Goal: Submit feedback/report problem

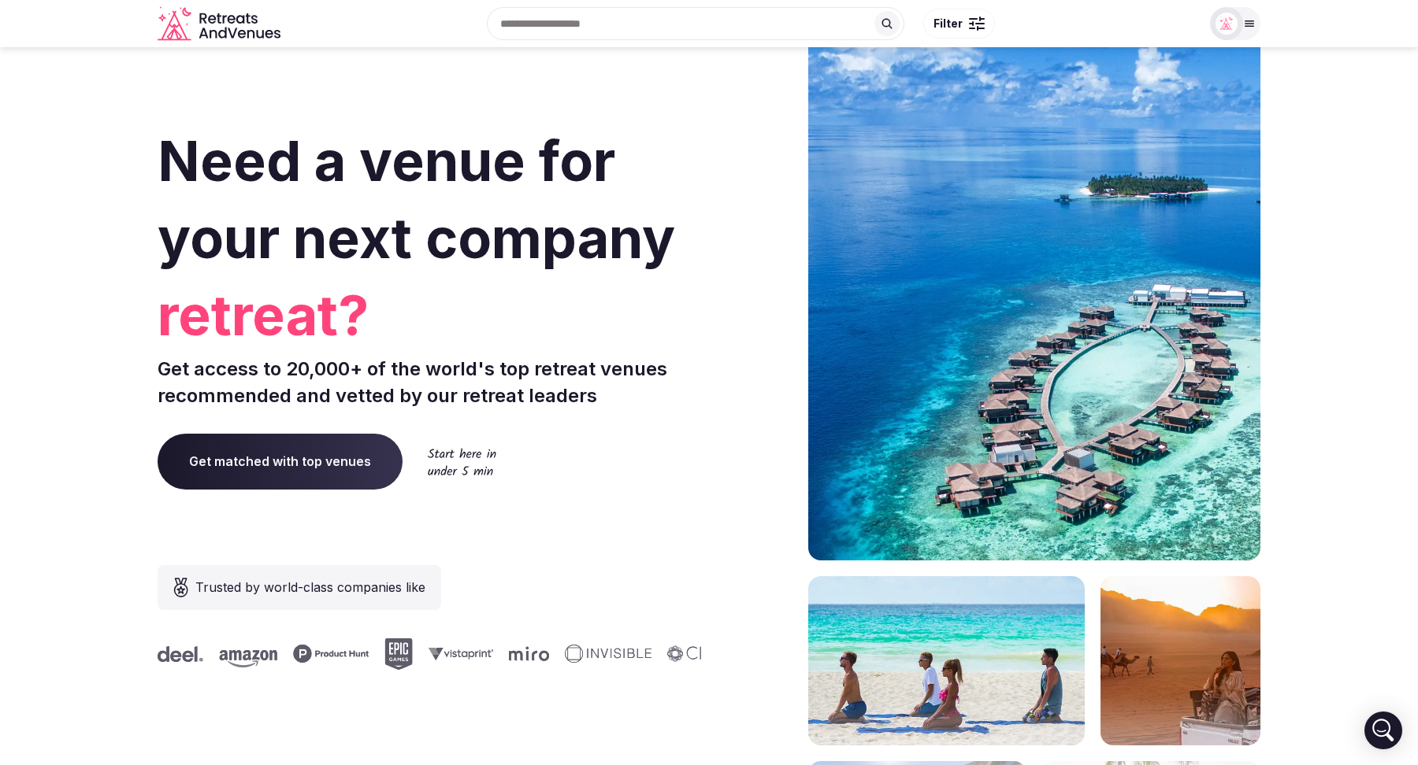
click at [1255, 24] on icon at bounding box center [1249, 23] width 13 height 13
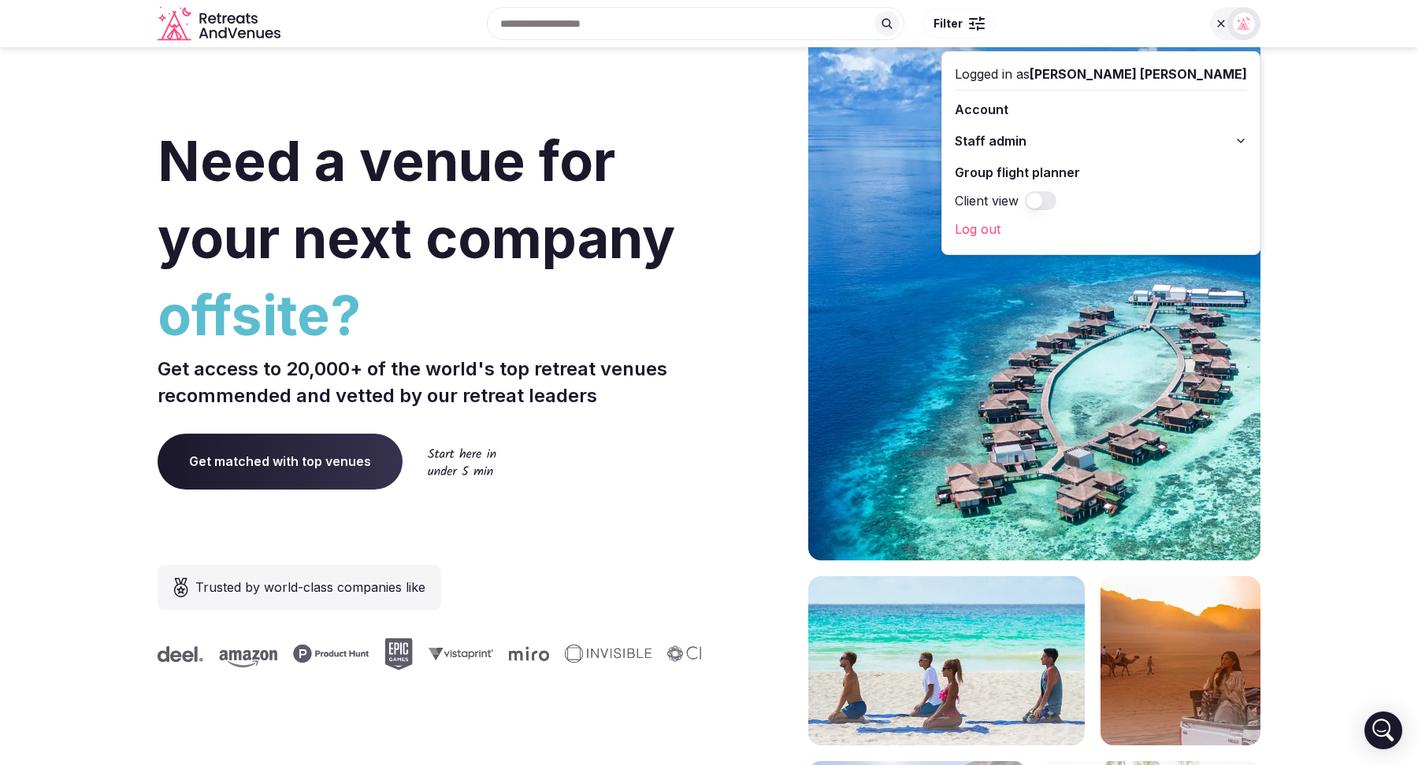
click at [1082, 224] on link "Log out" at bounding box center [1100, 229] width 292 height 25
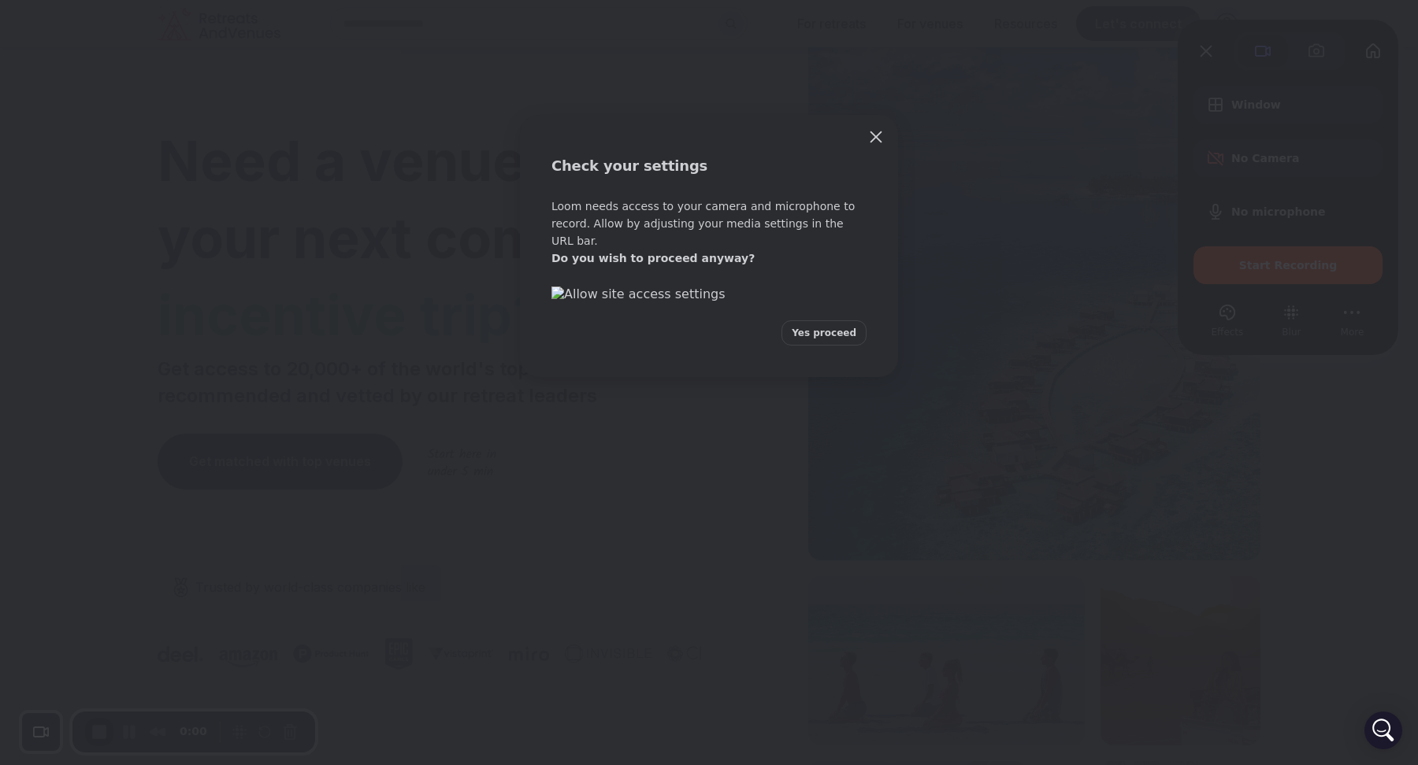
click at [817, 340] on span "Yes proceed" at bounding box center [823, 333] width 65 height 14
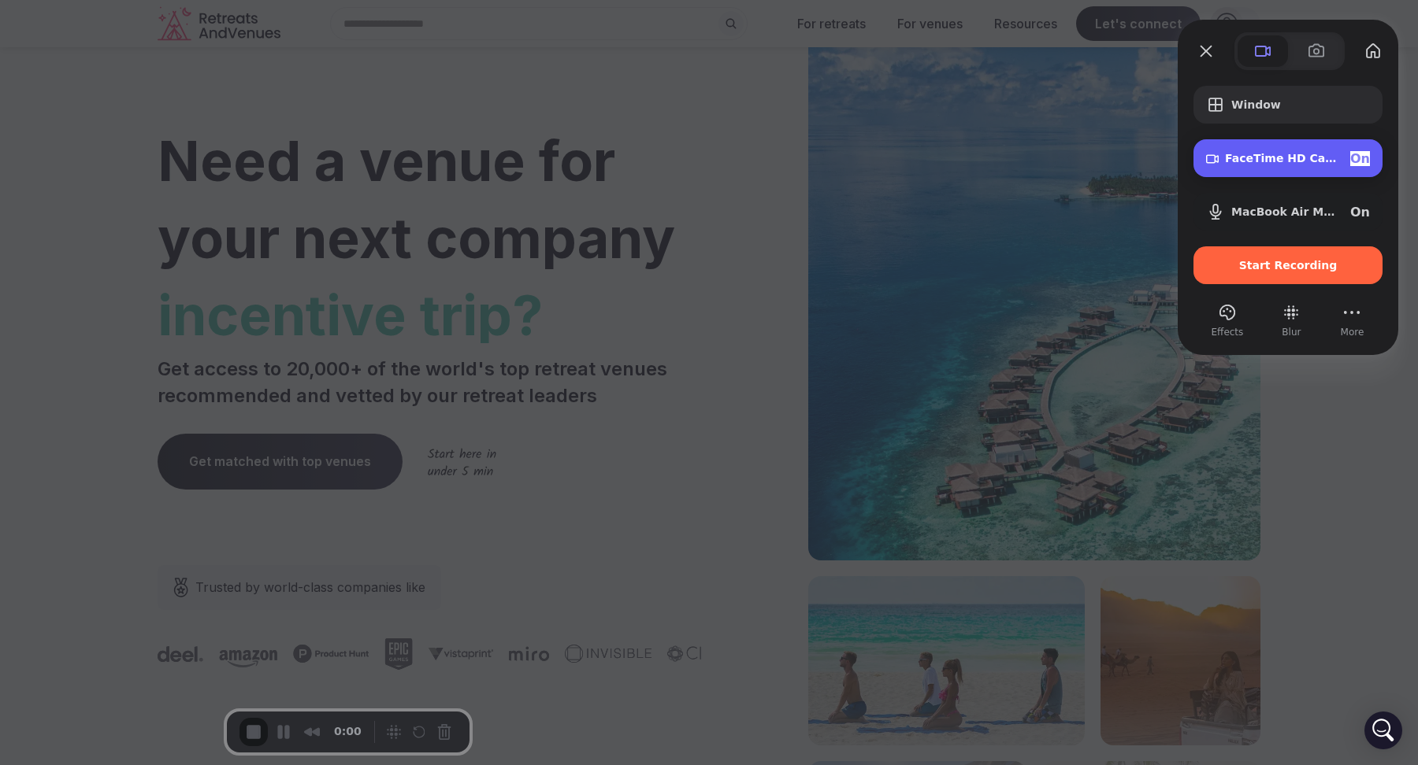
click at [1259, 157] on span "FaceTime HD Camera (1C1C:B782)" at bounding box center [1281, 158] width 113 height 13
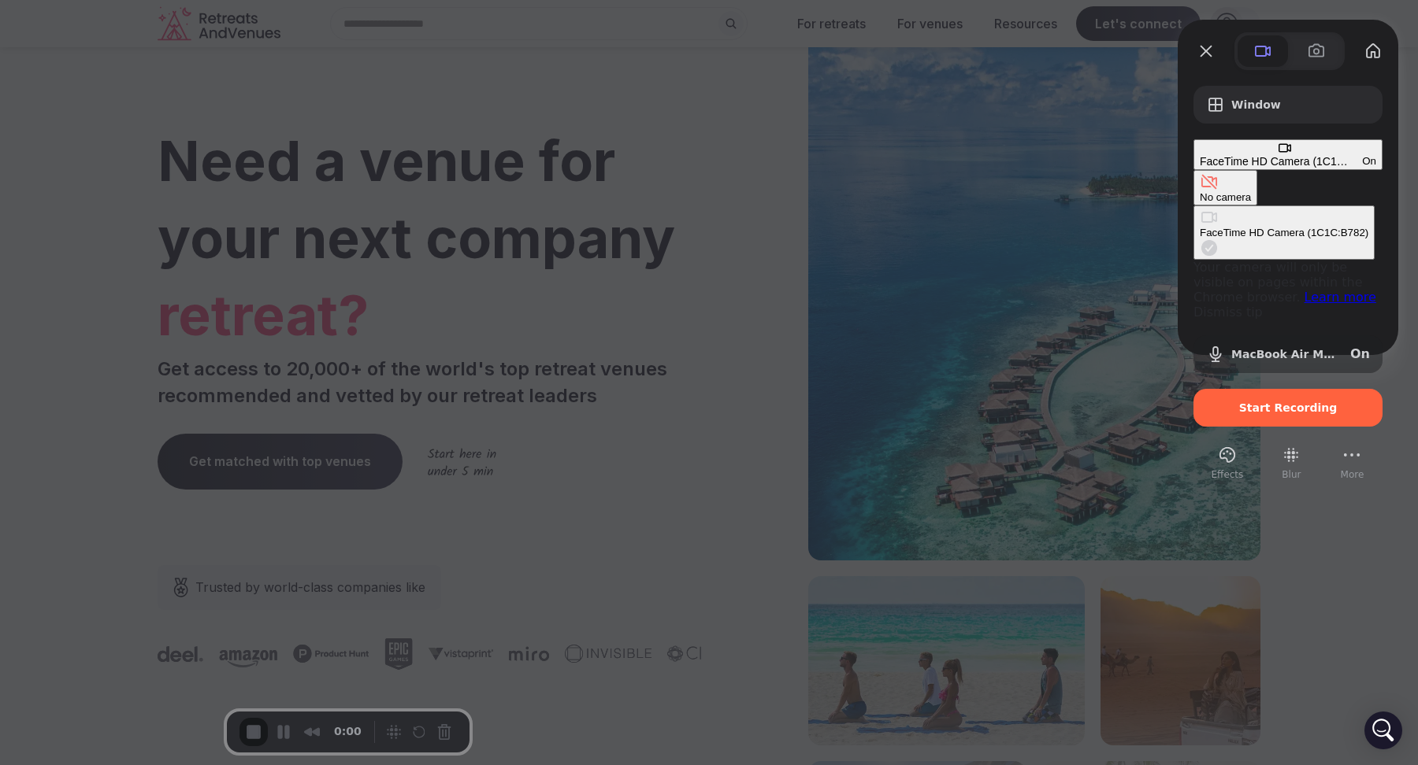
click at [1199, 191] on div "No camera" at bounding box center [1224, 197] width 51 height 12
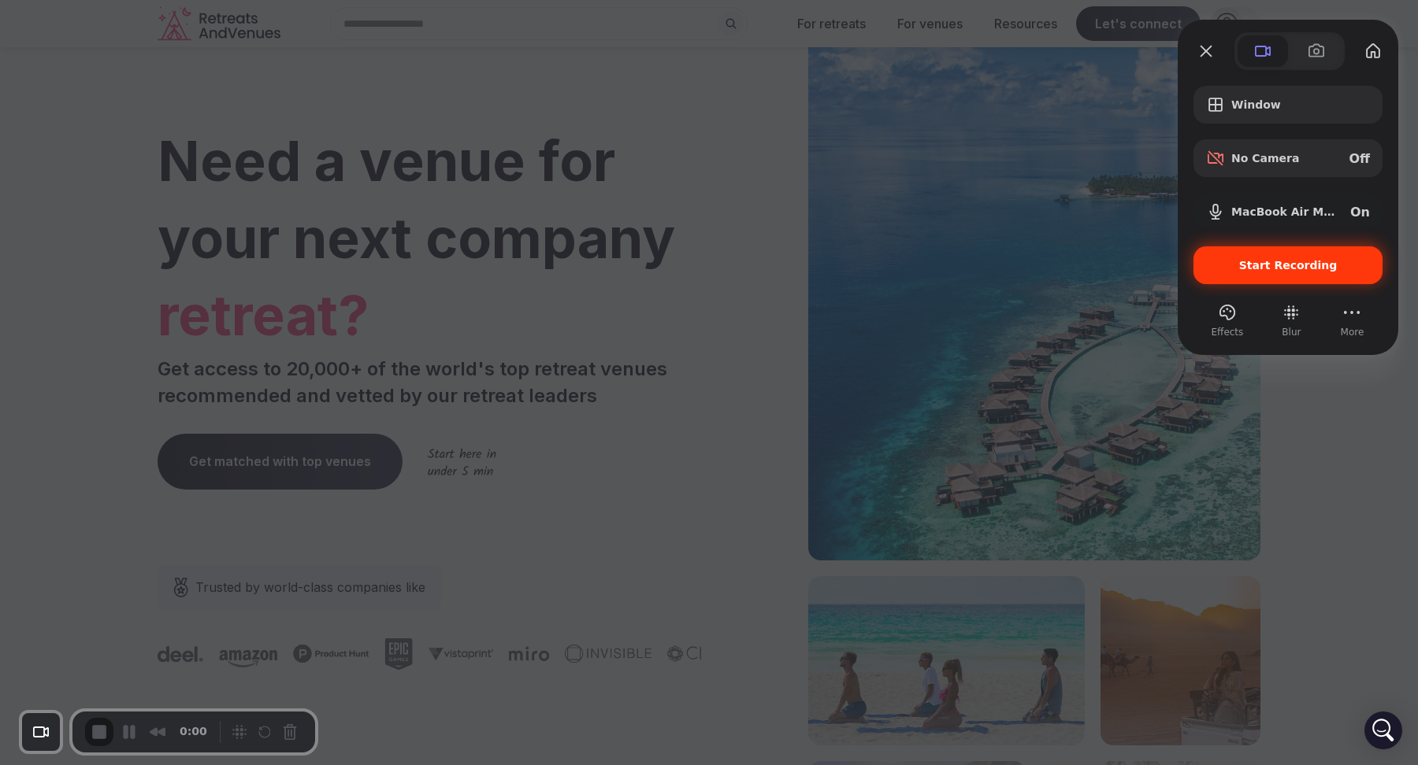
click at [1280, 259] on span "Start Recording" at bounding box center [1288, 265] width 98 height 13
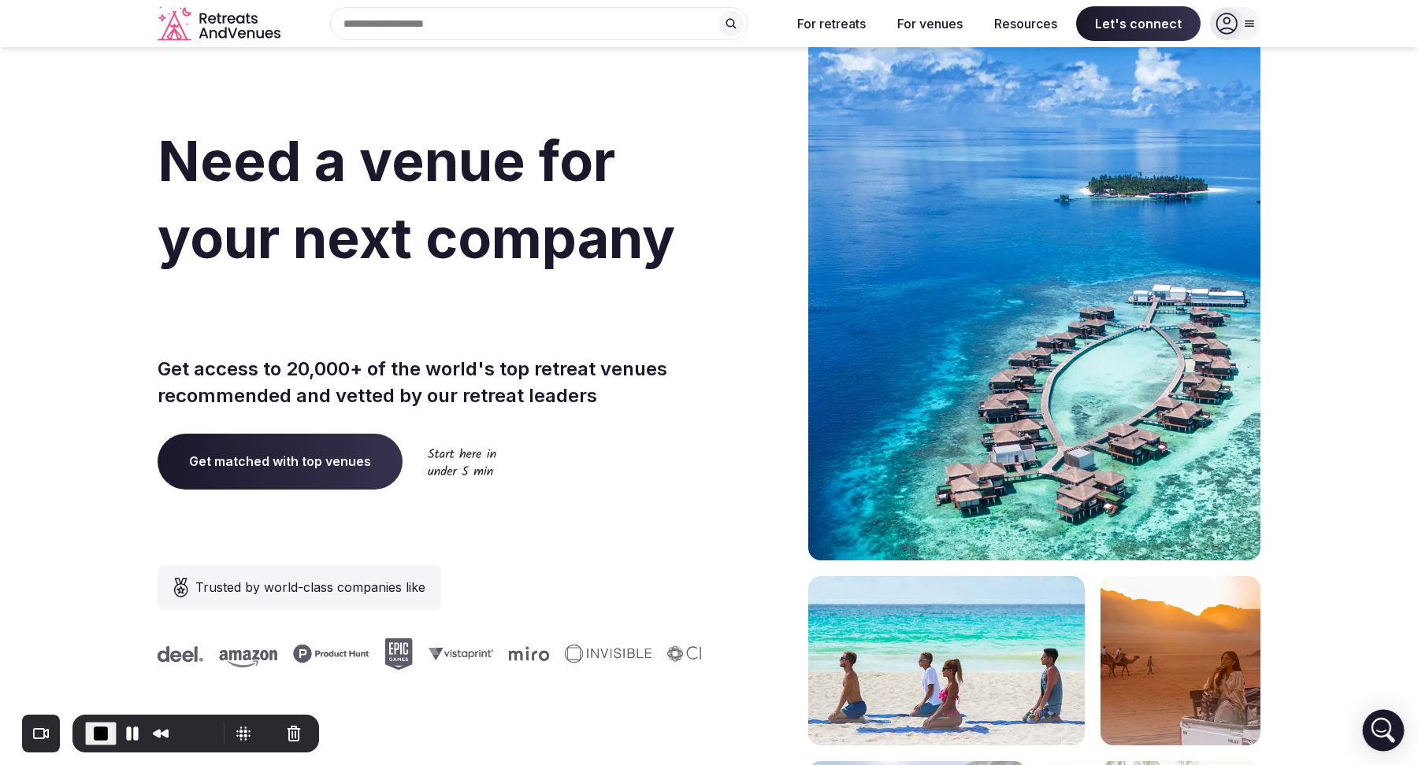
click at [1377, 741] on icon "Open Intercom Messenger" at bounding box center [1383, 731] width 38 height 38
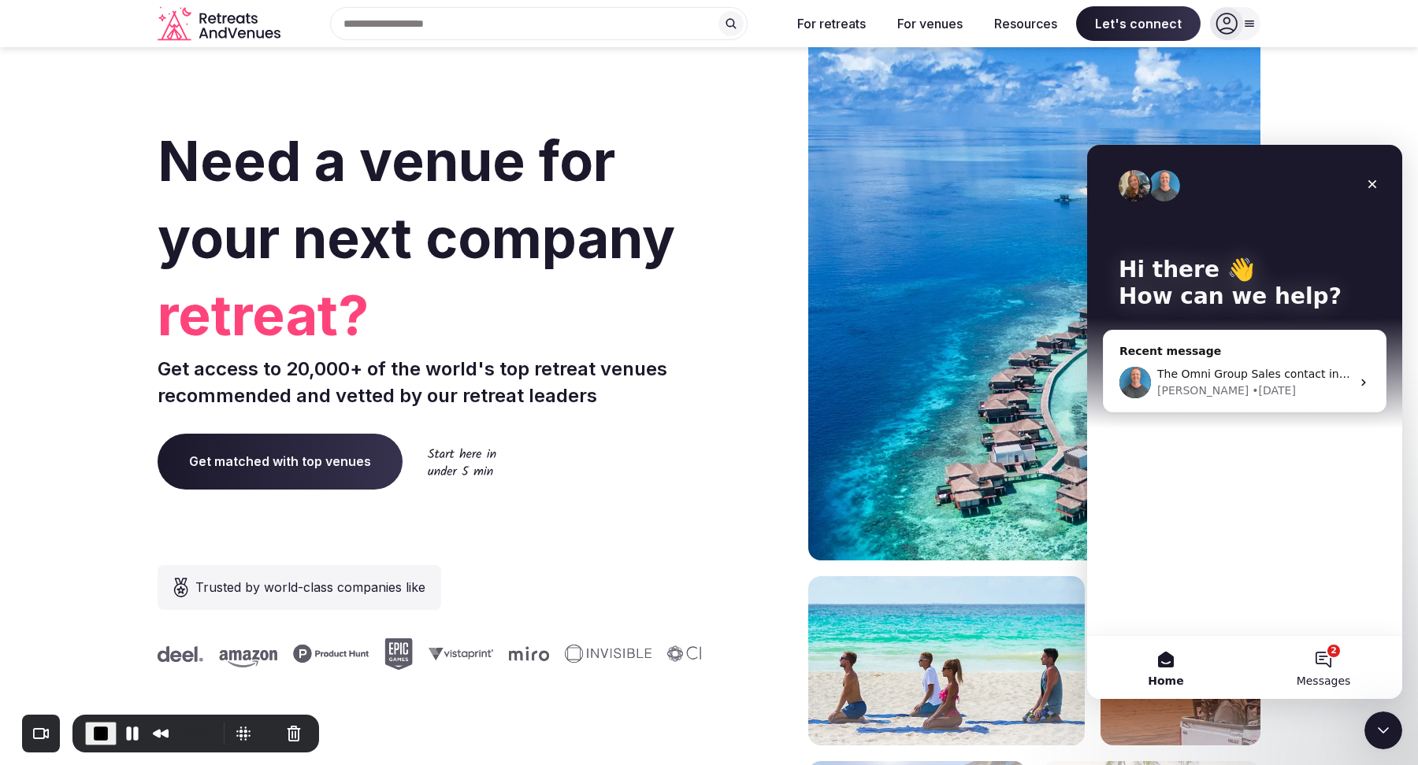
click at [1332, 672] on button "2 Messages" at bounding box center [1323, 667] width 158 height 63
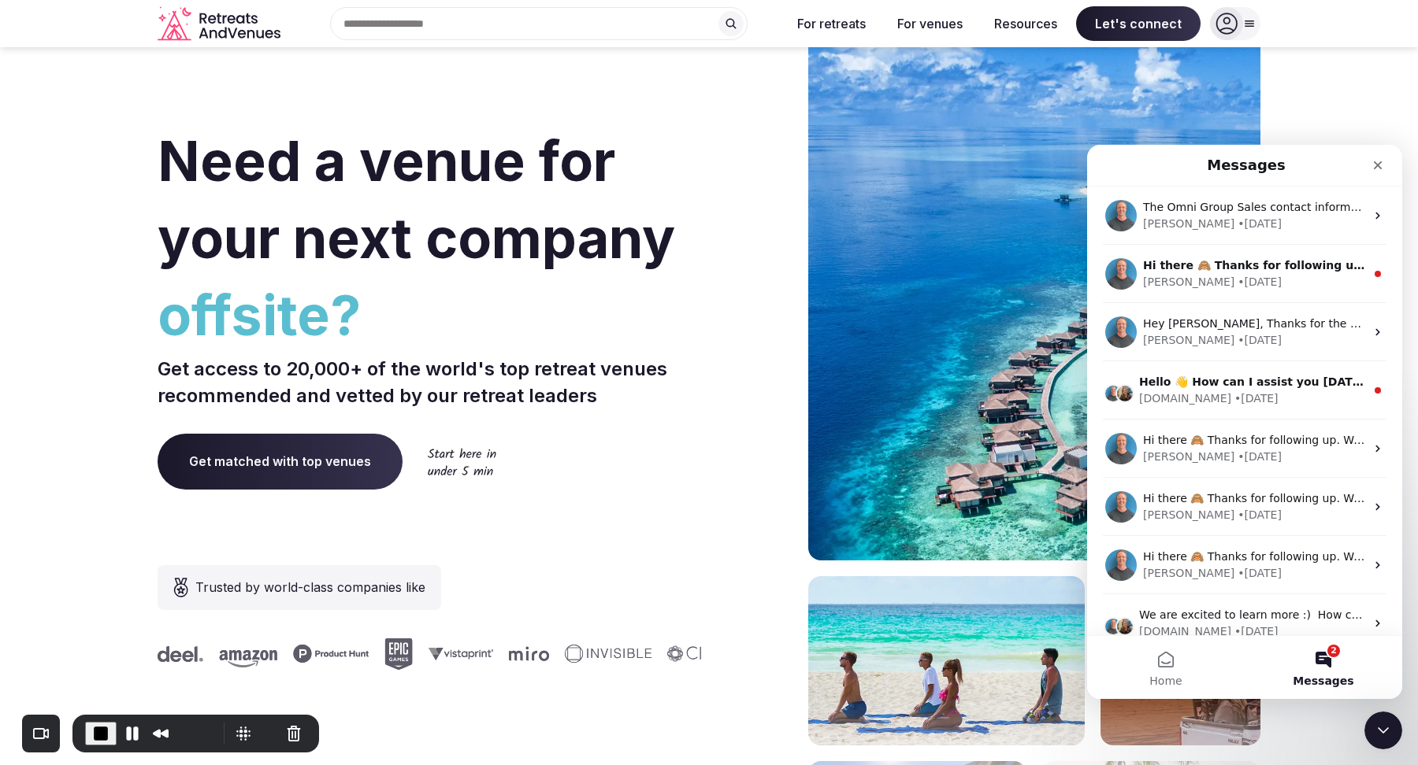
click at [1336, 665] on button "2 Messages" at bounding box center [1323, 667] width 158 height 63
click at [1151, 670] on button "Home" at bounding box center [1166, 667] width 158 height 63
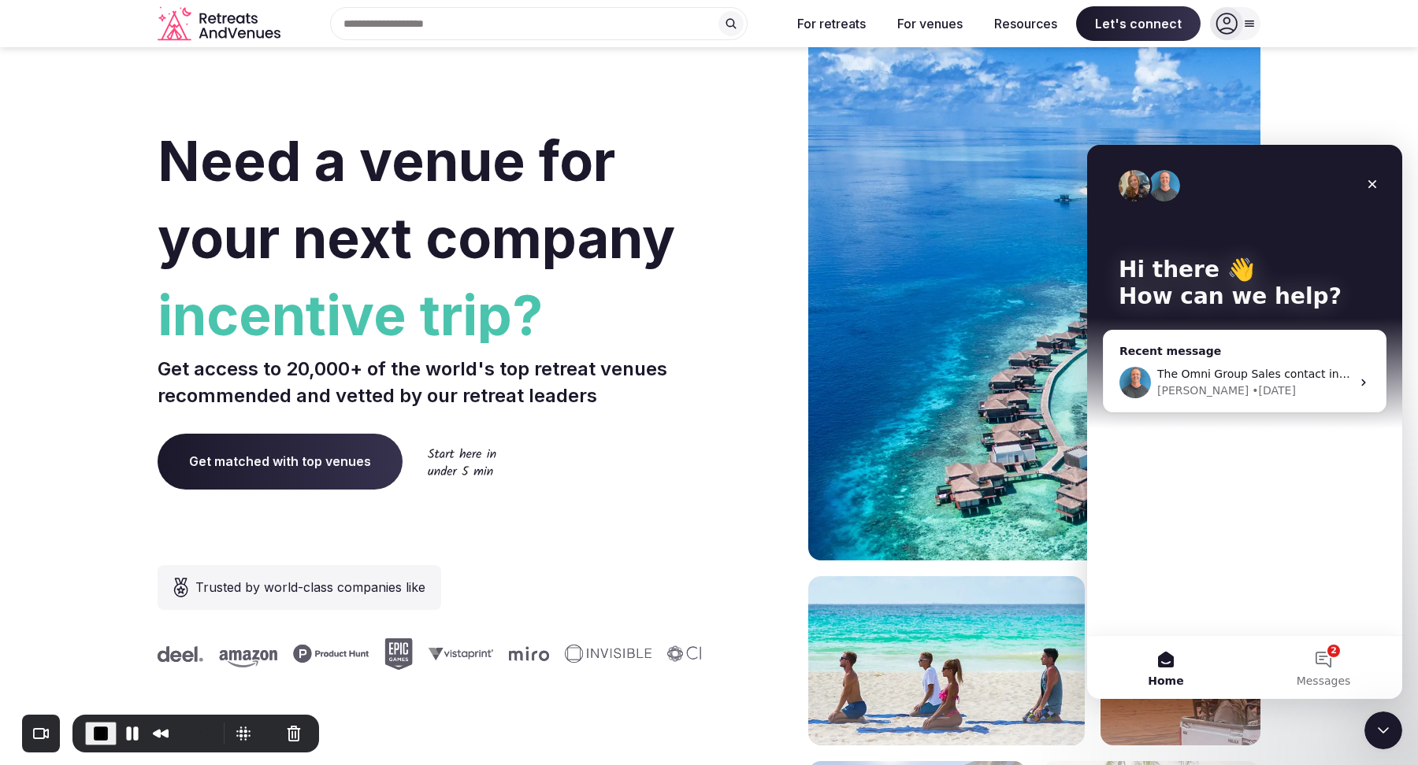
click at [1256, 361] on div "The Omni Group Sales contact information is as follows: Diane Sanker is the Cor…" at bounding box center [1244, 383] width 282 height 58
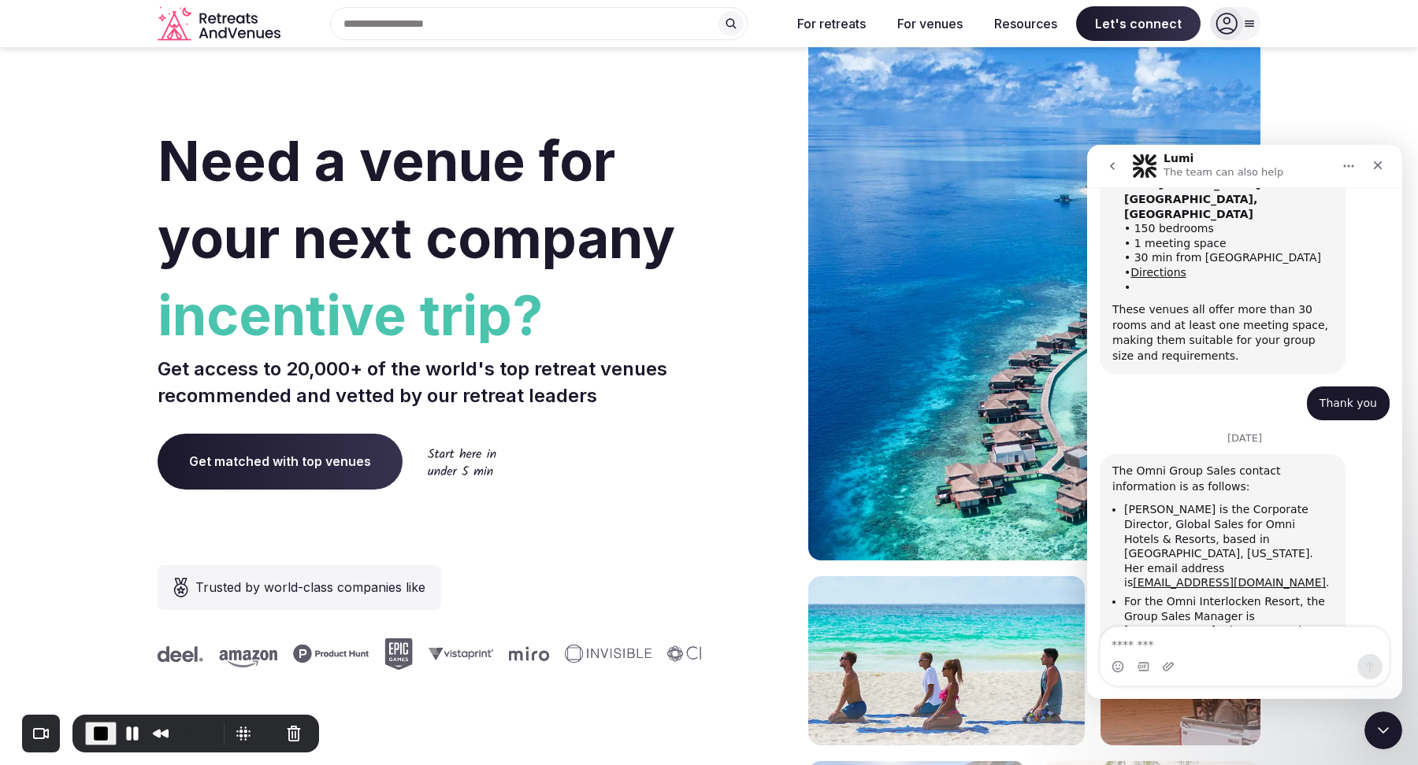
scroll to position [588, 0]
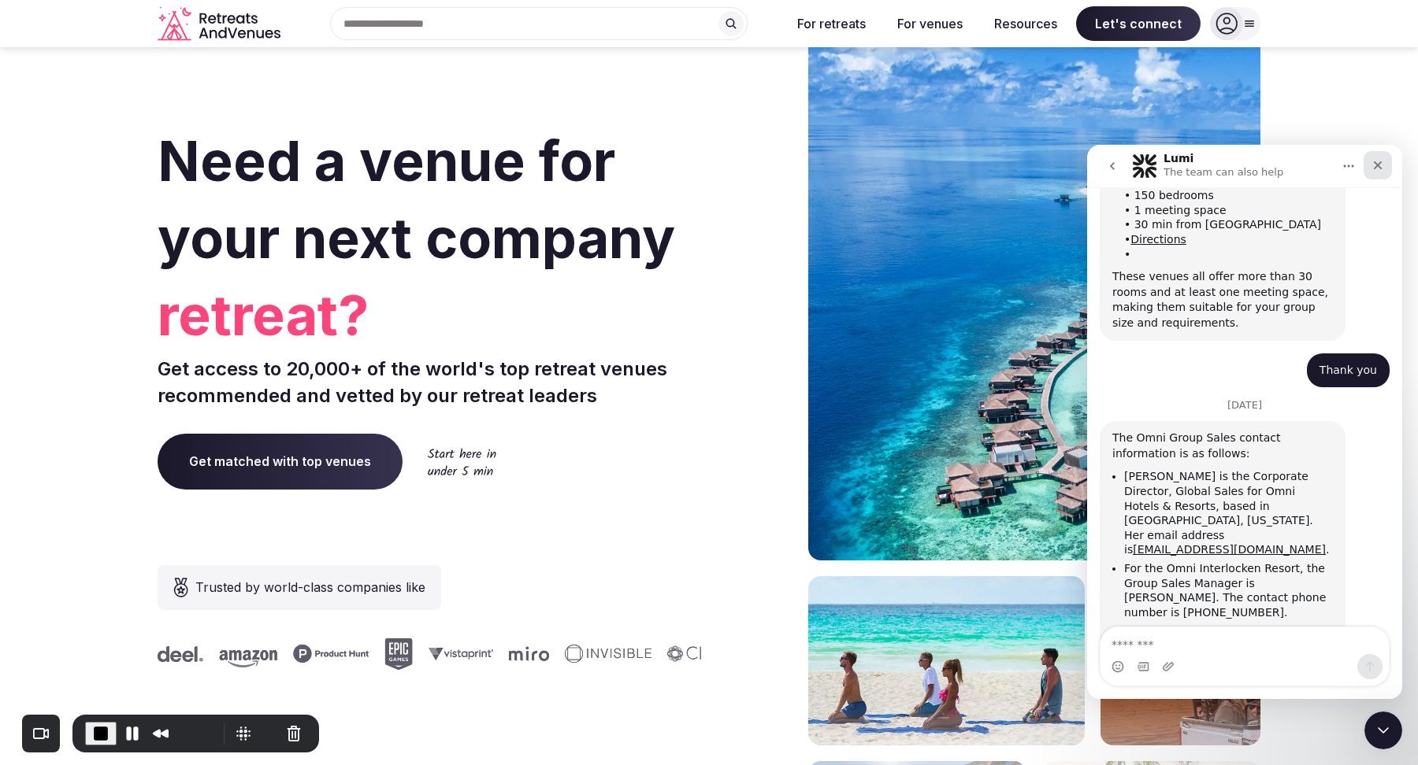
click at [1378, 172] on div "Close" at bounding box center [1377, 165] width 28 height 28
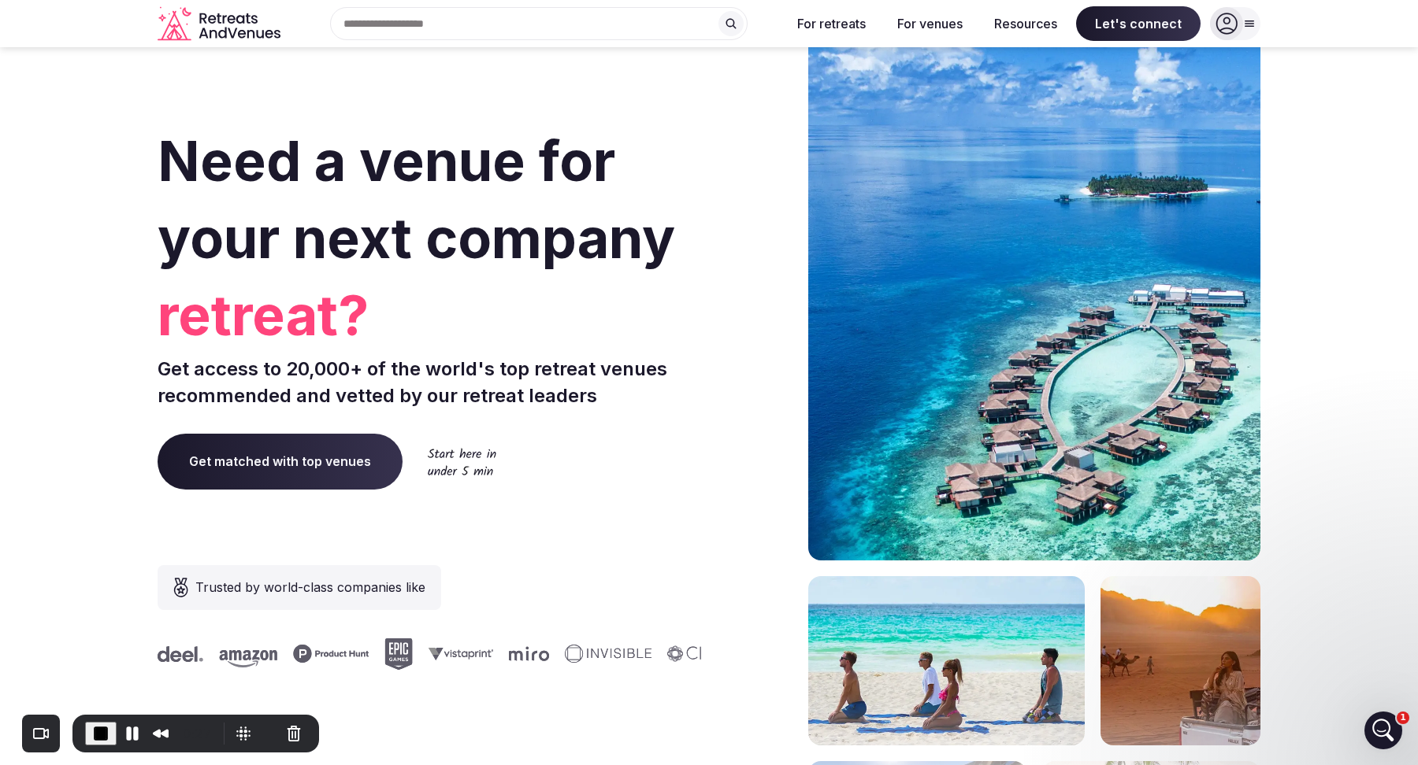
scroll to position [0, 0]
click at [97, 728] on span "End Recording" at bounding box center [100, 734] width 19 height 19
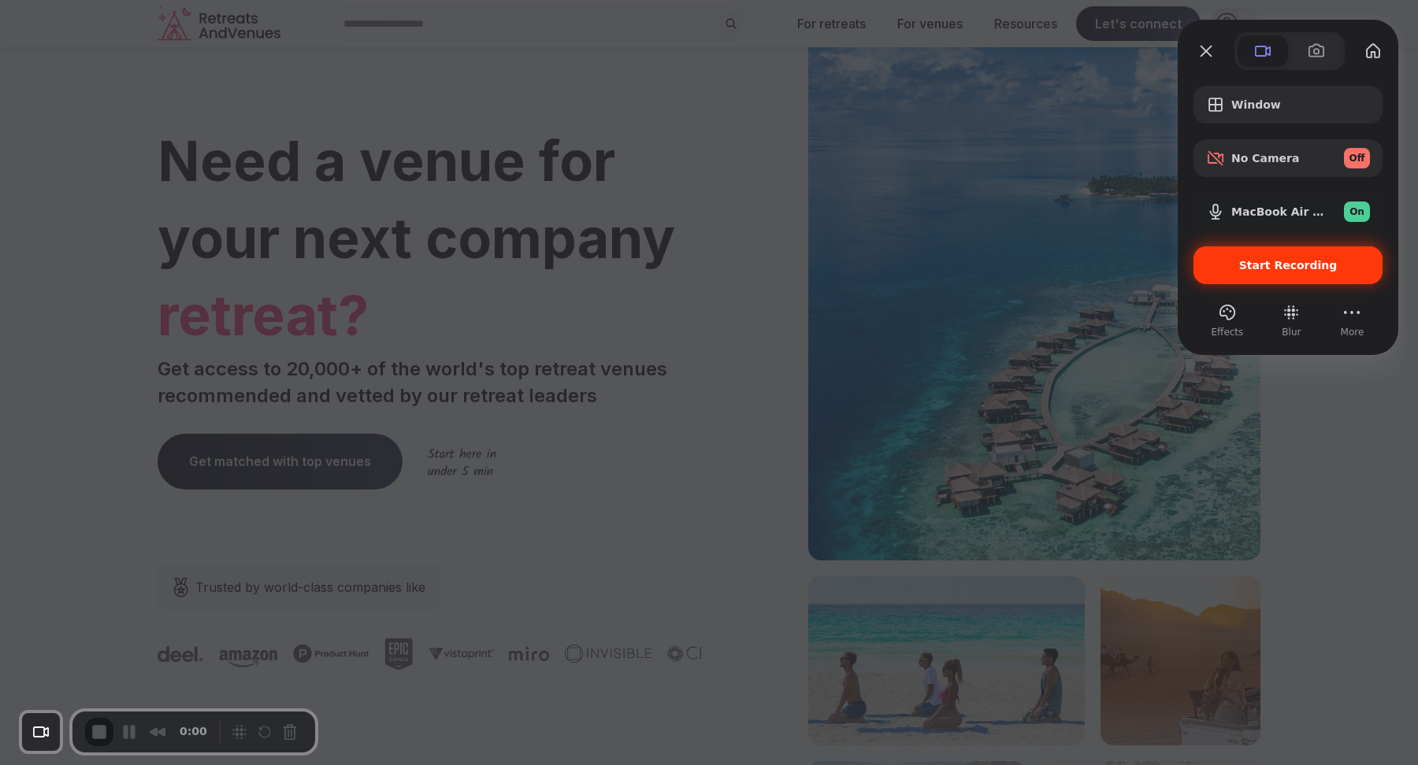
click at [1277, 272] on div "Start Recording" at bounding box center [1287, 265] width 189 height 38
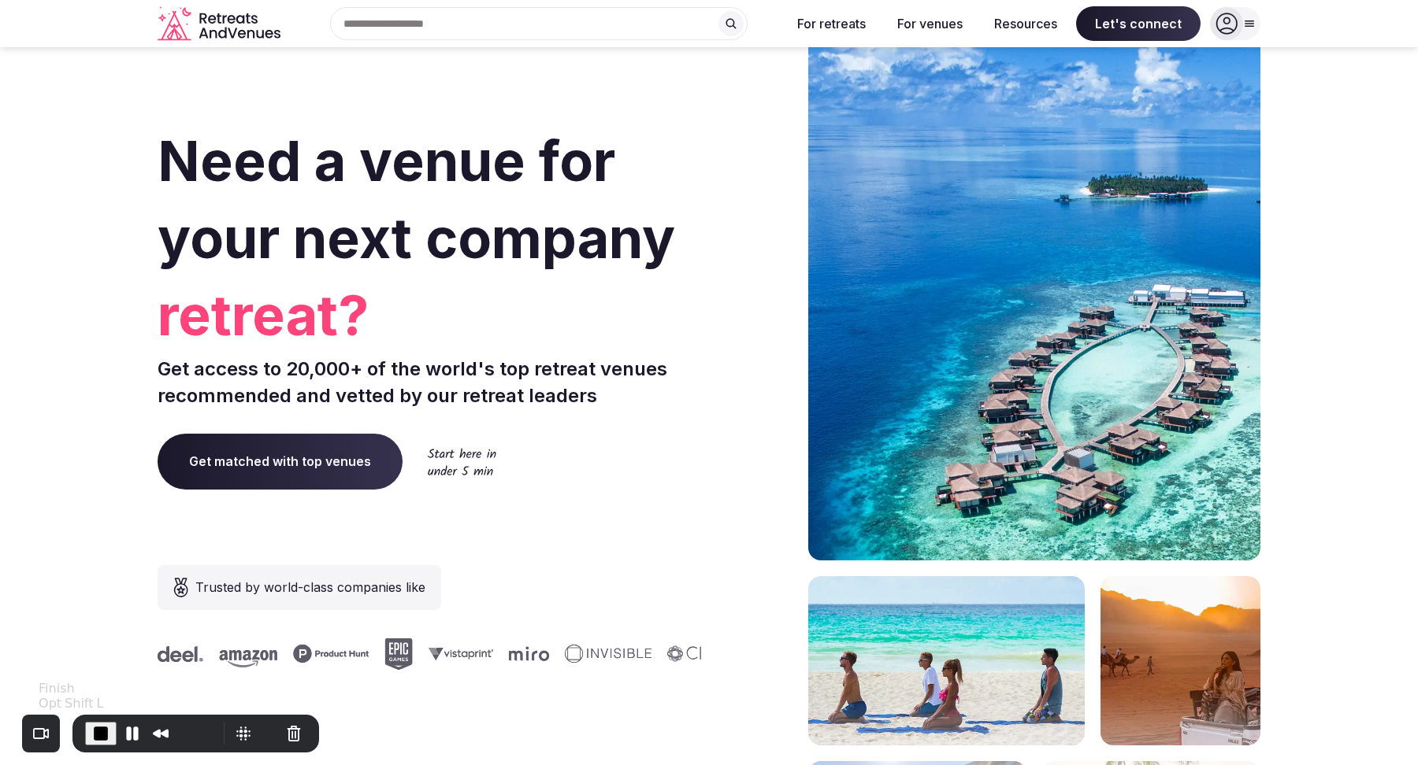
click at [97, 734] on span "End Recording" at bounding box center [100, 734] width 19 height 19
